Goal: Information Seeking & Learning: Check status

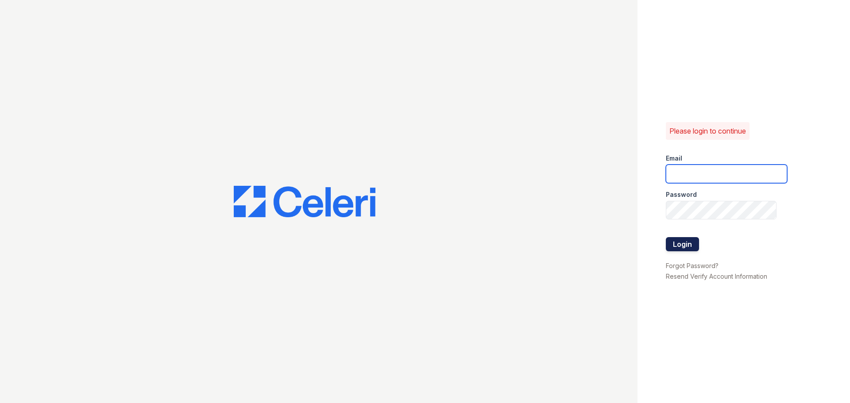
type input "[EMAIL_ADDRESS][DOMAIN_NAME]"
click at [676, 249] on button "Login" at bounding box center [682, 244] width 33 height 14
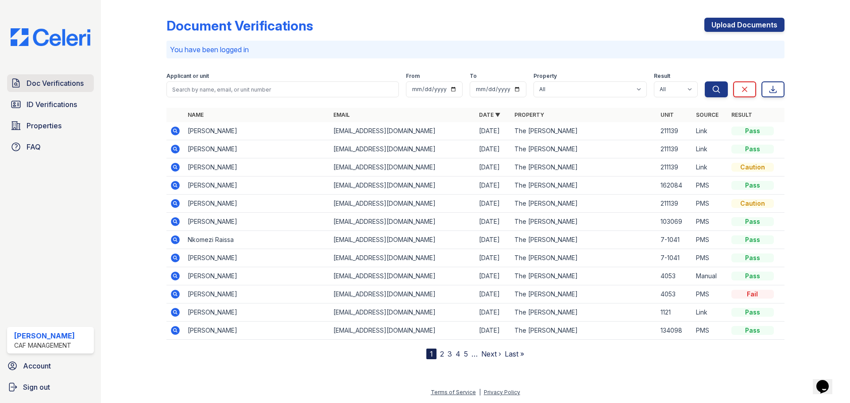
click at [39, 85] on span "Doc Verifications" at bounding box center [55, 83] width 57 height 11
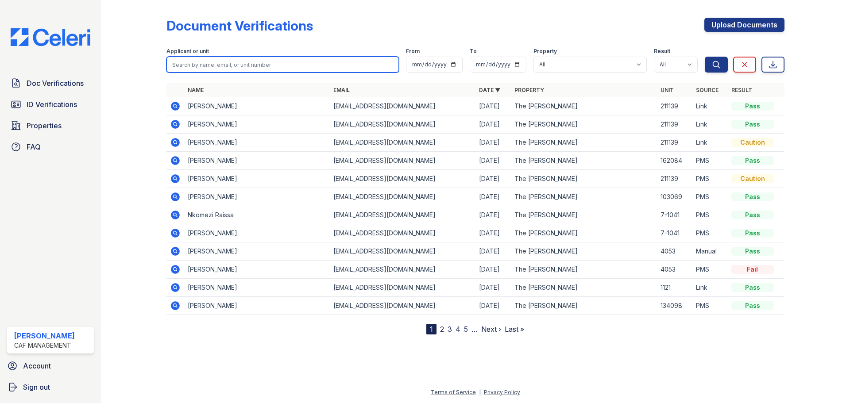
click at [231, 71] on input "search" at bounding box center [282, 65] width 232 height 16
type input "[PERSON_NAME]"
click at [705, 57] on button "Search" at bounding box center [716, 65] width 23 height 16
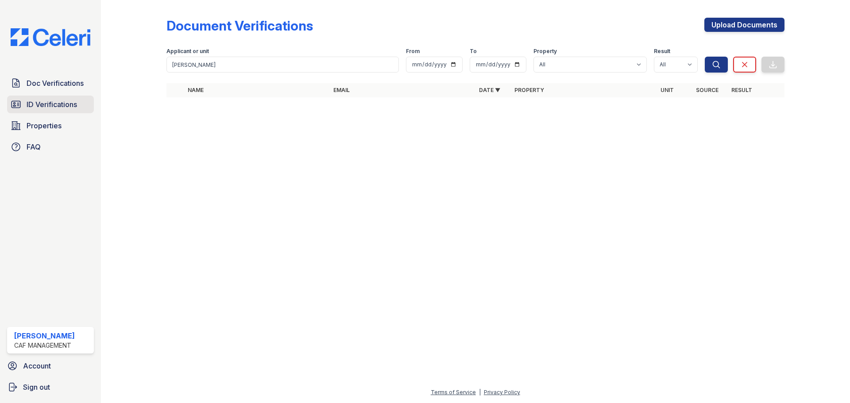
click at [50, 101] on span "ID Verifications" at bounding box center [52, 104] width 50 height 11
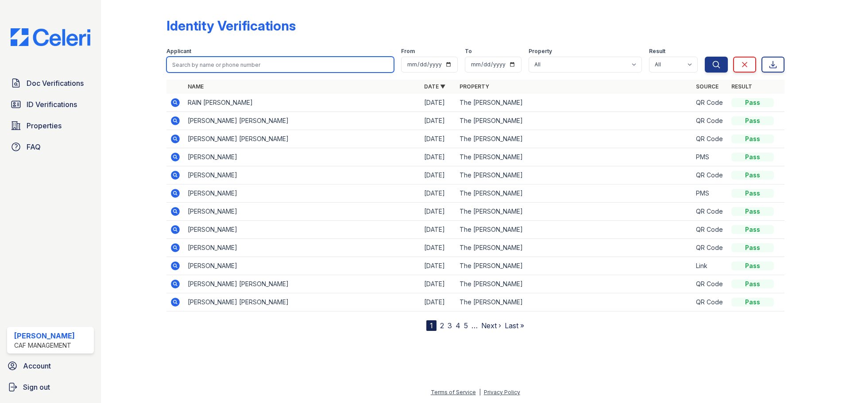
click at [240, 66] on input "search" at bounding box center [280, 65] width 228 height 16
type input "alexis"
click at [705, 57] on button "Search" at bounding box center [716, 65] width 23 height 16
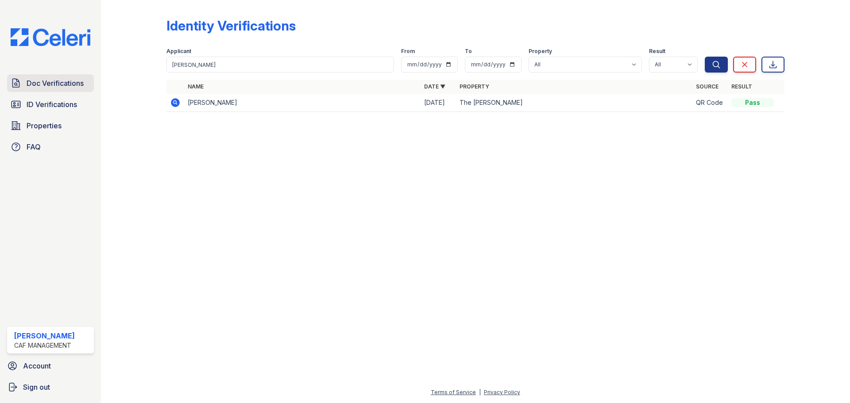
click at [51, 91] on link "Doc Verifications" at bounding box center [50, 83] width 87 height 18
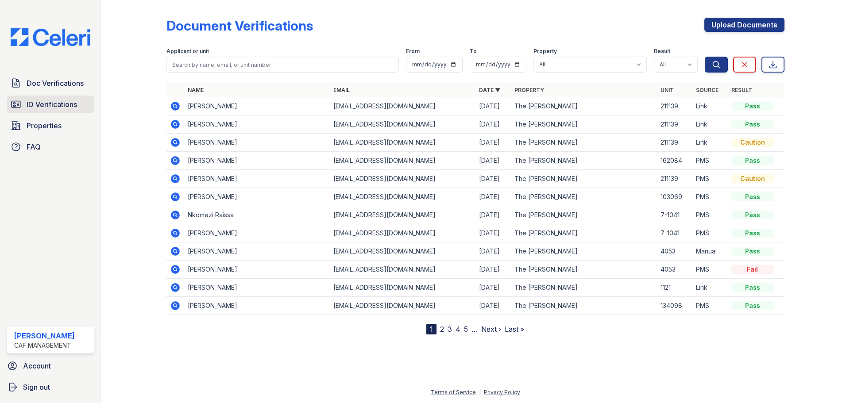
click at [49, 106] on span "ID Verifications" at bounding box center [52, 104] width 50 height 11
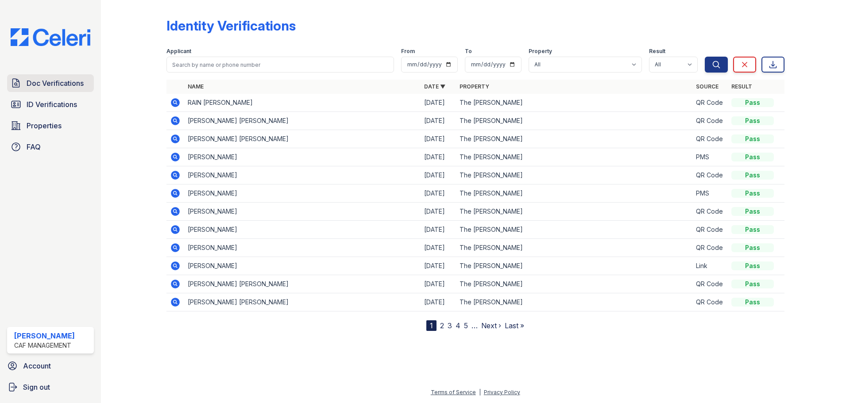
click at [54, 80] on span "Doc Verifications" at bounding box center [55, 83] width 57 height 11
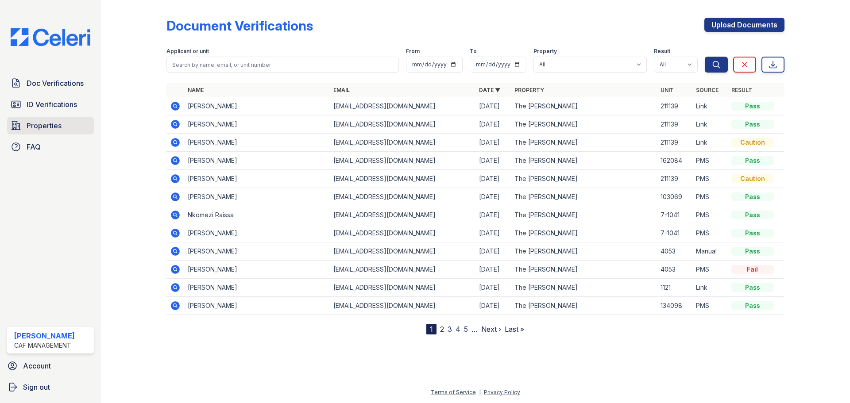
click at [22, 132] on link "Properties" at bounding box center [50, 126] width 87 height 18
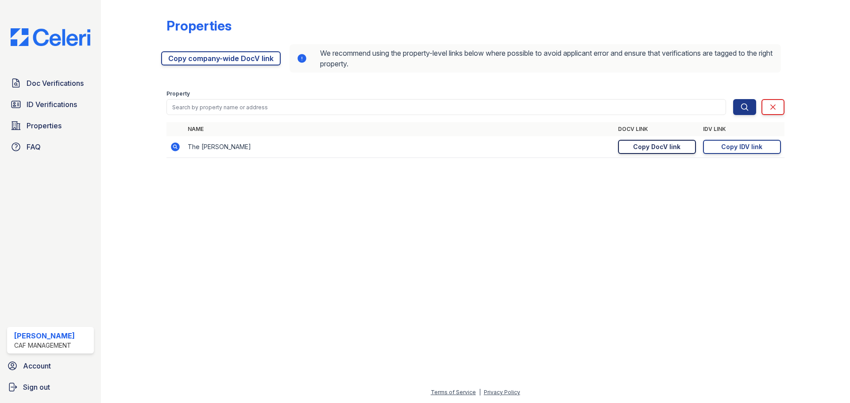
click at [657, 146] on div "Copy DocV link" at bounding box center [656, 147] width 47 height 9
click at [56, 96] on link "ID Verifications" at bounding box center [50, 105] width 87 height 18
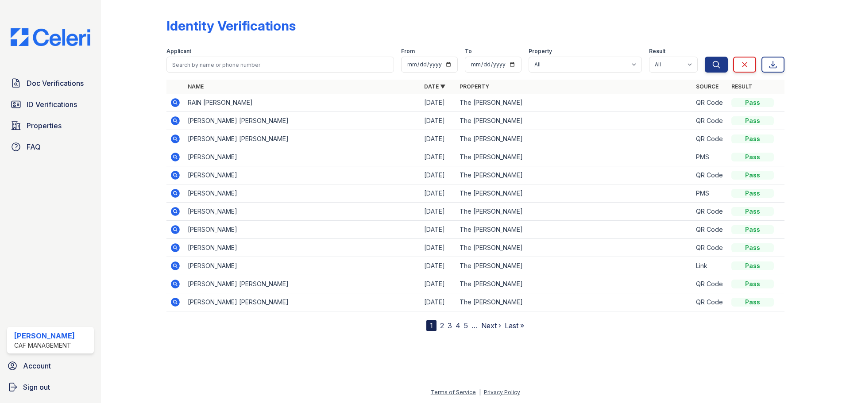
click at [235, 56] on div "Applicant" at bounding box center [280, 52] width 228 height 9
click at [232, 70] on input "search" at bounding box center [280, 65] width 228 height 16
type input "alexia"
click at [705, 57] on button "Search" at bounding box center [716, 65] width 23 height 16
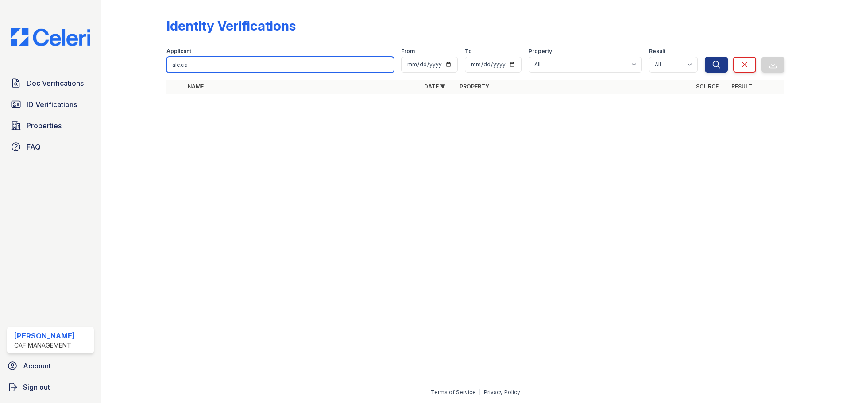
click at [190, 65] on input "alexia" at bounding box center [280, 65] width 228 height 16
type input "nealon"
click at [705, 57] on button "Search" at bounding box center [716, 65] width 23 height 16
click at [40, 135] on div "Doc Verifications ID Verifications Properties FAQ" at bounding box center [51, 114] width 94 height 81
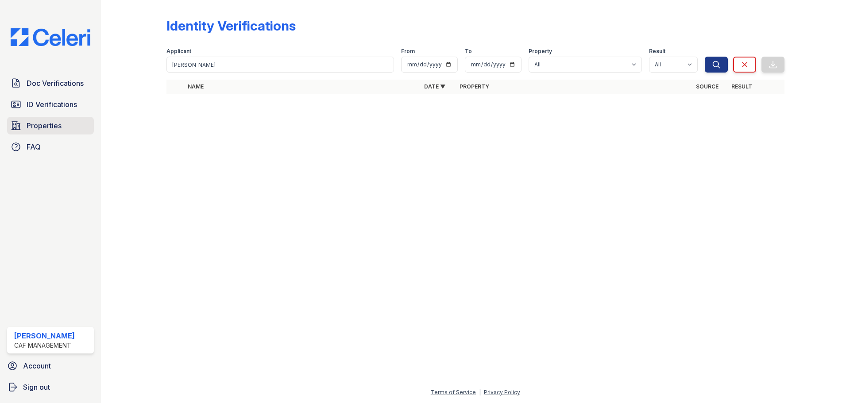
click at [41, 126] on span "Properties" at bounding box center [44, 125] width 35 height 11
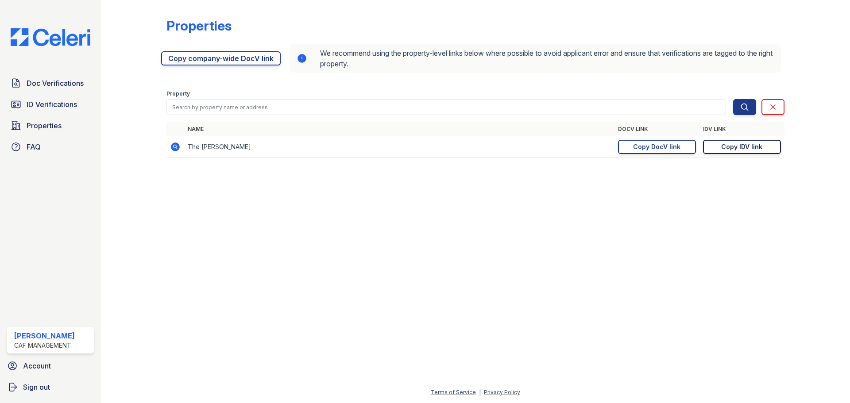
click at [753, 149] on div "Copy IDV link" at bounding box center [741, 147] width 41 height 9
click at [85, 106] on link "ID Verifications" at bounding box center [50, 105] width 87 height 18
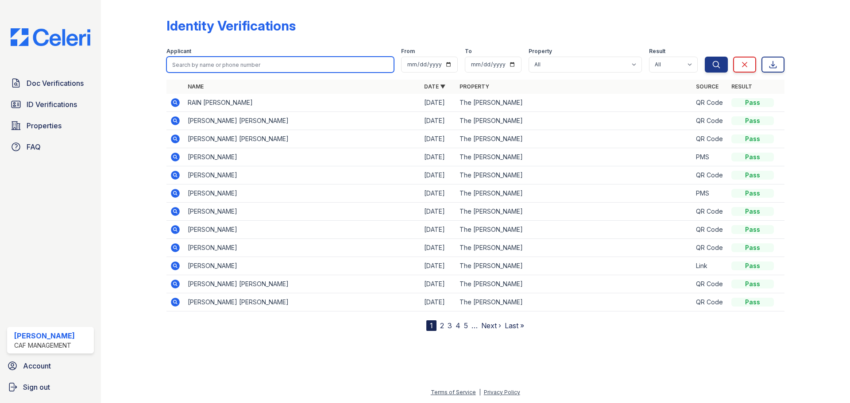
click at [220, 57] on input "search" at bounding box center [280, 65] width 228 height 16
type input "alexis"
click at [705, 57] on button "Search" at bounding box center [716, 65] width 23 height 16
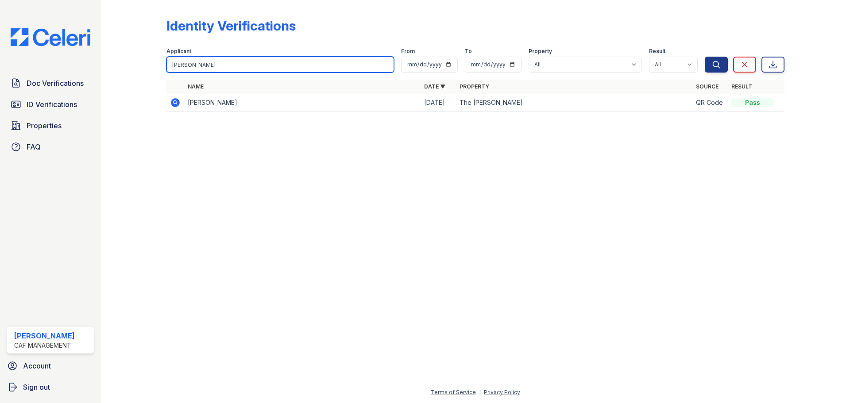
click at [204, 66] on input "alexis" at bounding box center [280, 65] width 228 height 16
type input "nealon"
click at [705, 57] on button "Search" at bounding box center [716, 65] width 23 height 16
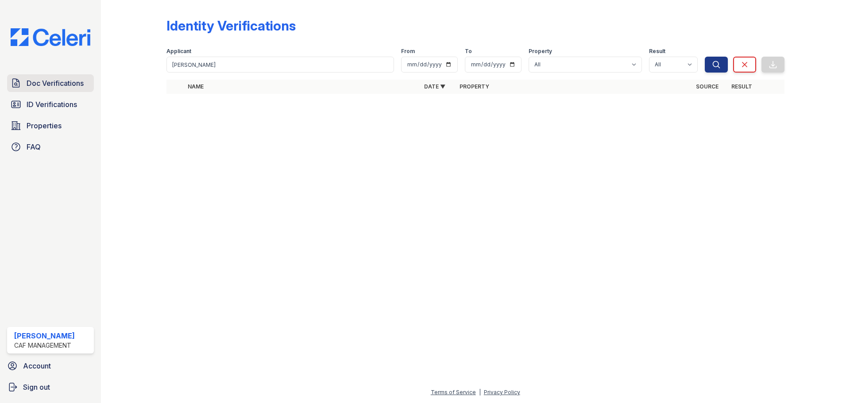
click at [79, 87] on span "Doc Verifications" at bounding box center [55, 83] width 57 height 11
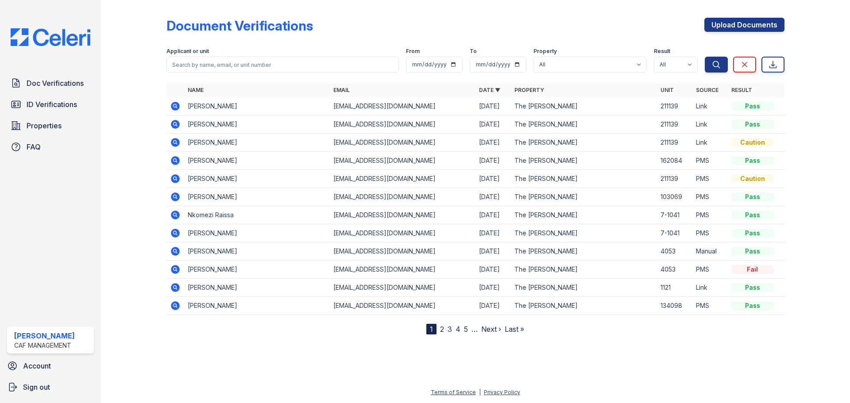
click at [253, 56] on div "Applicant or unit" at bounding box center [282, 52] width 232 height 9
click at [253, 58] on input "search" at bounding box center [282, 65] width 232 height 16
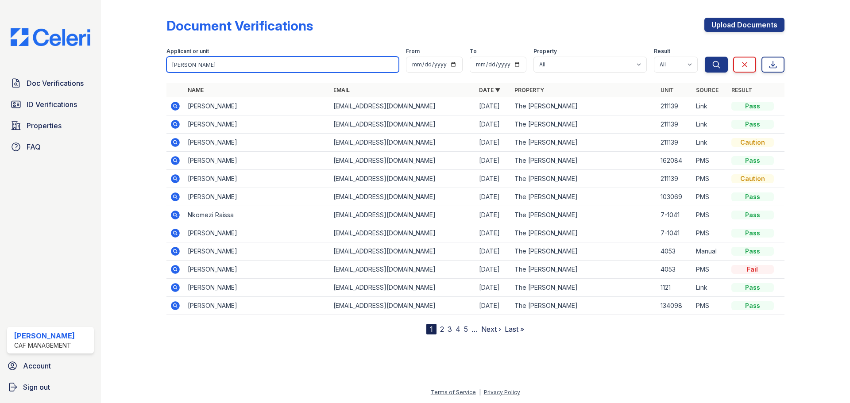
type input "nealon"
click at [705, 57] on button "Search" at bounding box center [716, 65] width 23 height 16
